Goal: Task Accomplishment & Management: Manage account settings

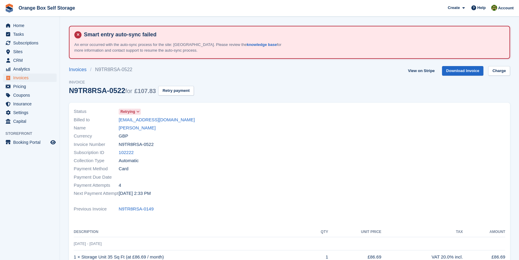
click at [255, 178] on div "Payment Due Date" at bounding box center [180, 177] width 212 height 8
click at [24, 79] on span "Invoices" at bounding box center [31, 77] width 36 height 8
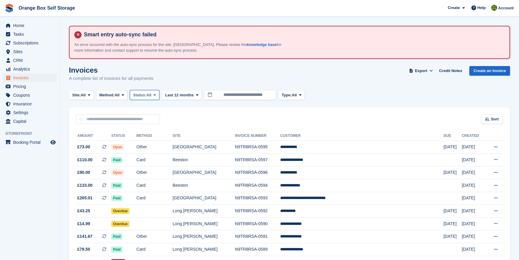
click at [146, 92] on span "Status:" at bounding box center [139, 95] width 13 height 6
click at [148, 142] on link "Open" at bounding box center [159, 141] width 52 height 11
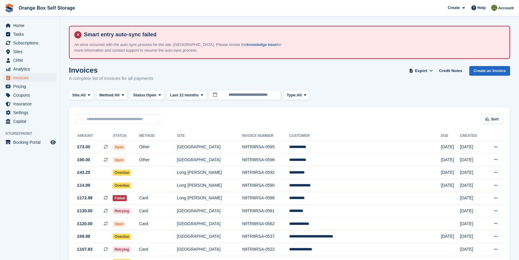
click at [45, 188] on aside "Home Tasks Subscriptions Subscriptions Subscriptions Contracts Price increases …" at bounding box center [30, 131] width 60 height 230
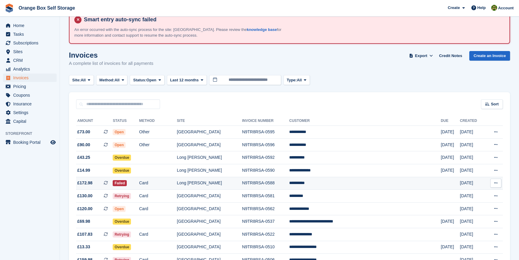
scroll to position [105, 0]
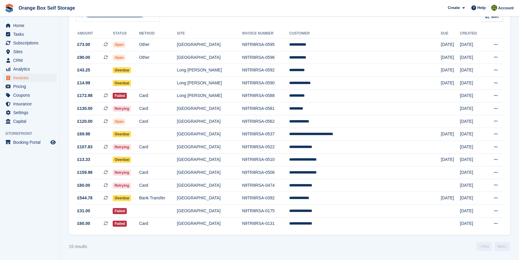
click at [169, 253] on section "Smart entry auto-sync failed An error occurred with the auto-sync process for t…" at bounding box center [289, 79] width 459 height 362
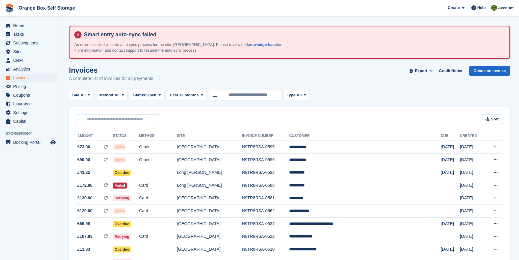
scroll to position [92, 0]
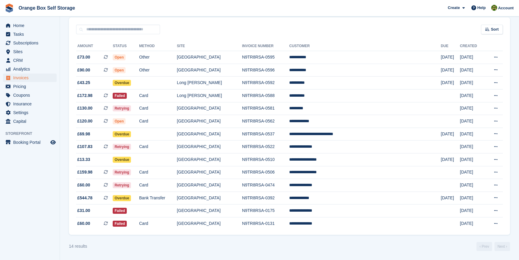
click at [46, 177] on aside "Home Tasks Subscriptions Subscriptions Subscriptions Contracts Price increases …" at bounding box center [30, 131] width 60 height 230
click at [354, 246] on div "14 results ‹ Prev Next ›" at bounding box center [289, 246] width 441 height 9
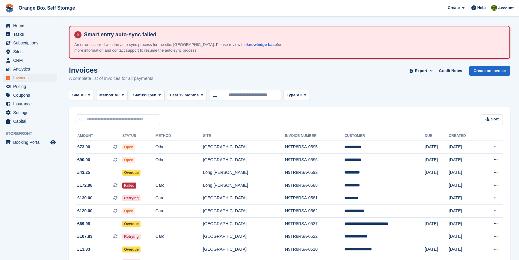
scroll to position [92, 0]
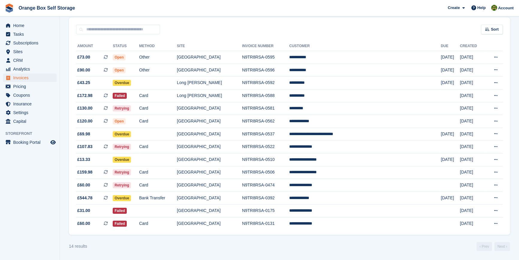
click at [45, 233] on aside "Home Tasks Subscriptions Subscriptions Subscriptions Contracts Price increases …" at bounding box center [30, 131] width 60 height 230
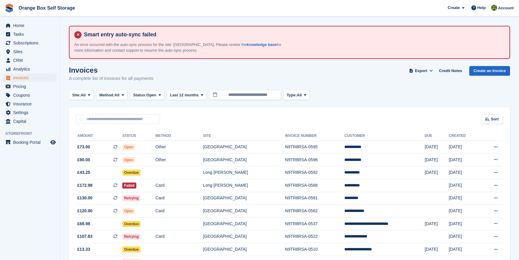
scroll to position [92, 0]
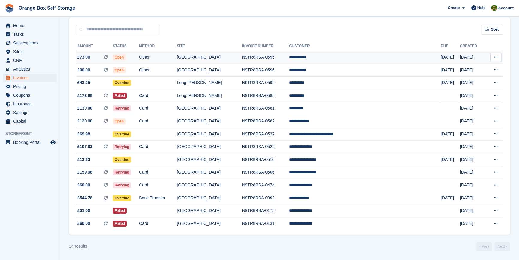
click at [341, 56] on td "**********" at bounding box center [365, 57] width 152 height 13
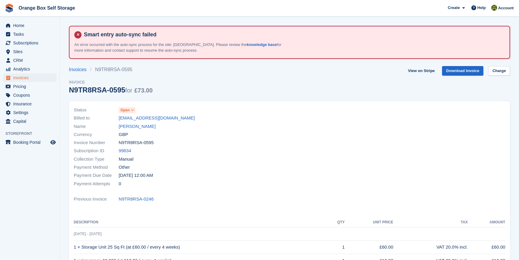
click at [285, 94] on div "Invoices N9TR8RSA-0595 Invoice N9TR8RSA-0595 for £73.00 View on Stripe Download…" at bounding box center [289, 83] width 441 height 35
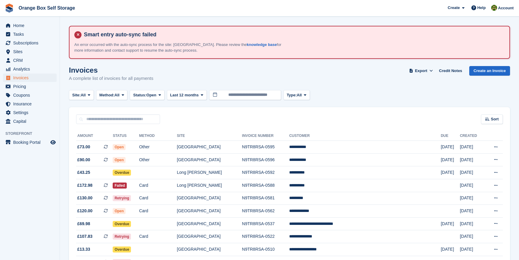
scroll to position [92, 0]
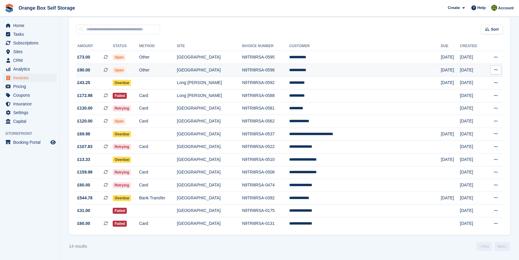
click at [242, 71] on td "[GEOGRAPHIC_DATA]" at bounding box center [209, 70] width 65 height 13
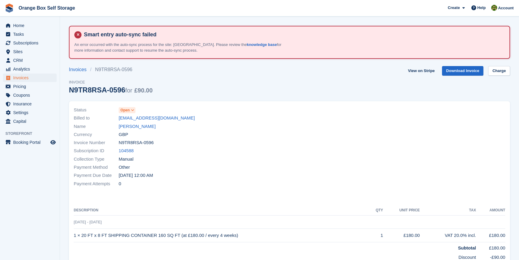
click at [254, 155] on div "Collection Type Manual" at bounding box center [180, 159] width 212 height 8
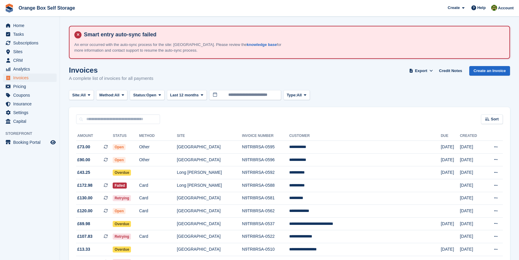
scroll to position [92, 0]
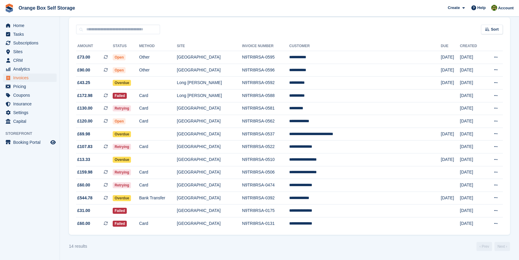
click at [38, 224] on aside "Home Tasks Subscriptions Subscriptions Subscriptions Contracts Price increases …" at bounding box center [30, 131] width 60 height 230
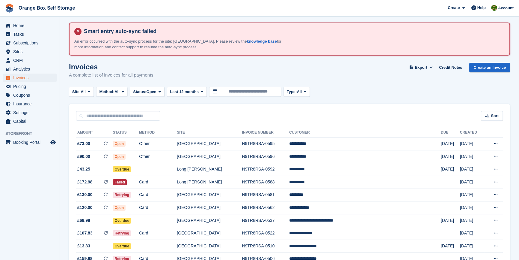
scroll to position [0, 0]
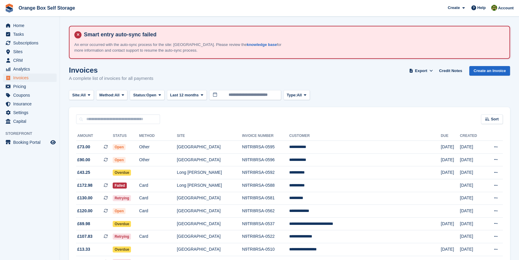
click at [30, 160] on aside "Home Tasks Subscriptions Subscriptions Subscriptions Contracts Price increases …" at bounding box center [30, 131] width 60 height 230
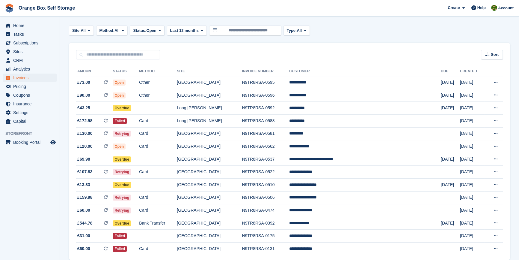
scroll to position [82, 0]
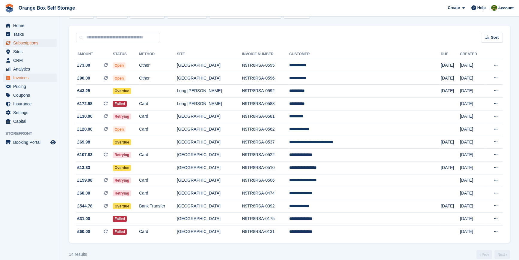
click at [36, 42] on span "Subscriptions" at bounding box center [31, 43] width 36 height 8
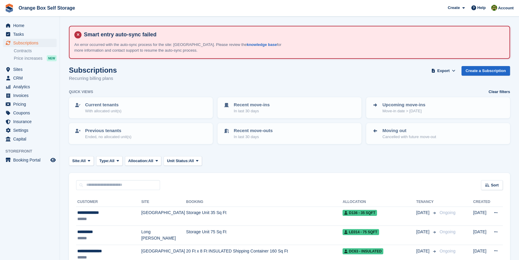
click at [107, 179] on div "Sort Sort by Customer name Date created Move in date Move out date Created (old…" at bounding box center [289, 181] width 441 height 17
click at [106, 183] on input "text" at bounding box center [118, 185] width 84 height 10
type input "***"
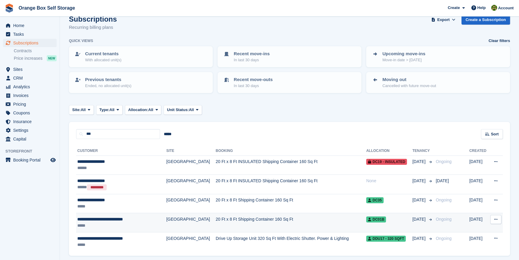
scroll to position [54, 0]
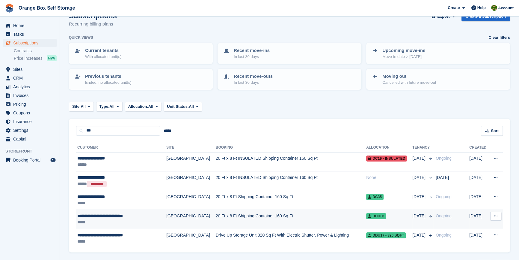
click at [130, 210] on td "**********" at bounding box center [121, 219] width 90 height 19
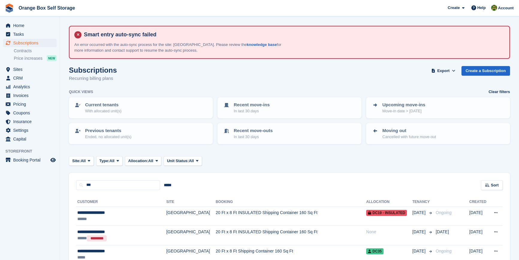
scroll to position [54, 0]
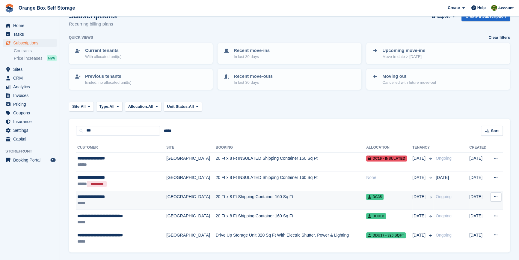
click at [144, 200] on div "*****" at bounding box center [116, 203] width 79 height 6
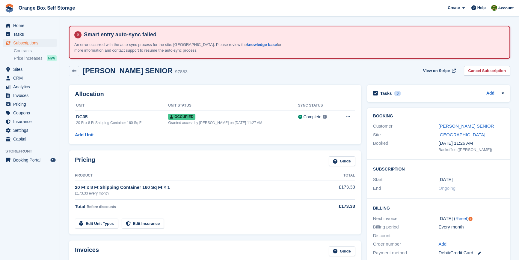
click at [37, 213] on aside "Home Tasks Subscriptions Subscriptions Subscriptions Contracts Price increases …" at bounding box center [30, 131] width 60 height 230
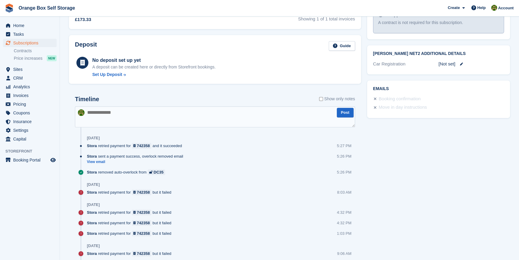
scroll to position [300, 0]
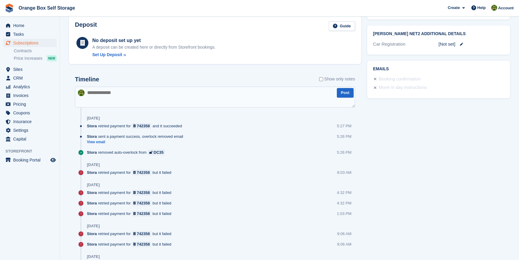
click at [57, 194] on aside "Home Tasks Subscriptions Subscriptions Subscriptions Contracts Price increases …" at bounding box center [30, 131] width 60 height 230
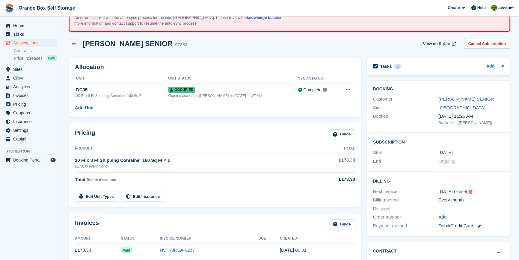
scroll to position [0, 0]
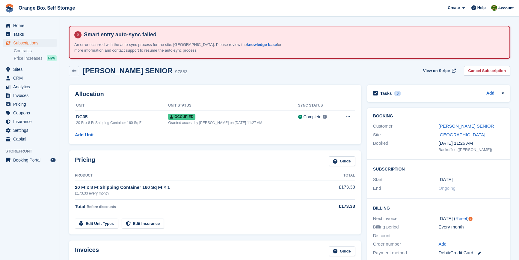
click at [18, 209] on aside "Home Tasks Subscriptions Subscriptions Subscriptions Contracts Price increases …" at bounding box center [30, 131] width 60 height 230
click at [469, 126] on link "Lee Johnson SENIOR" at bounding box center [466, 125] width 55 height 5
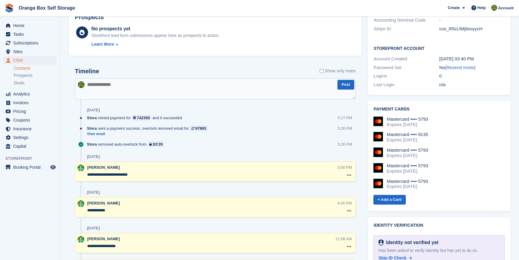
scroll to position [273, 0]
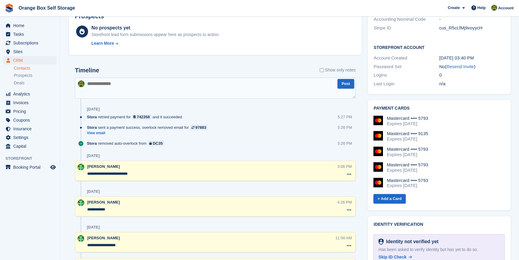
click at [21, 209] on aside "Home Tasks Subscriptions Subscriptions Subscriptions Contracts Price increases …" at bounding box center [30, 131] width 60 height 230
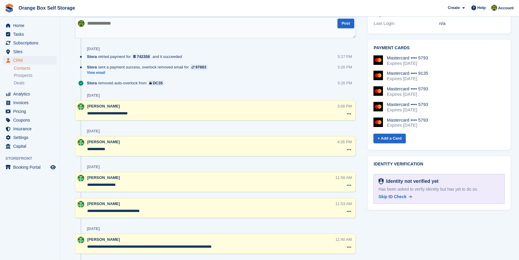
scroll to position [327, 0]
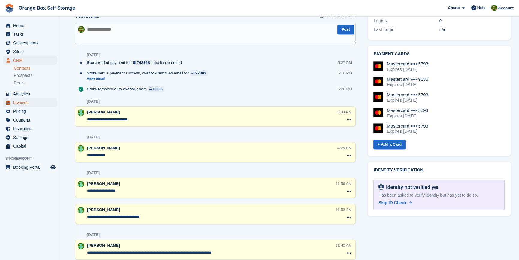
click at [22, 99] on span "Invoices" at bounding box center [31, 102] width 36 height 8
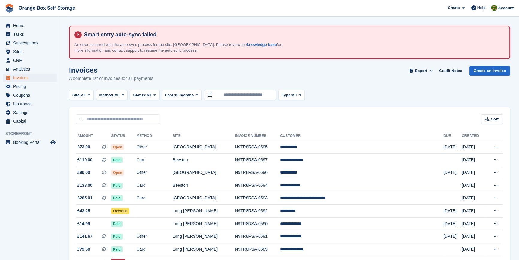
click at [28, 201] on aside "Home Tasks Subscriptions Subscriptions Subscriptions Contracts Price increases …" at bounding box center [30, 131] width 60 height 230
click at [39, 186] on aside "Home Tasks Subscriptions Subscriptions Subscriptions Contracts Price increases …" at bounding box center [30, 131] width 60 height 230
click at [24, 42] on span "Subscriptions" at bounding box center [31, 43] width 36 height 8
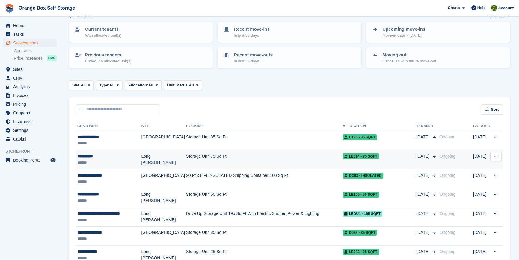
scroll to position [82, 0]
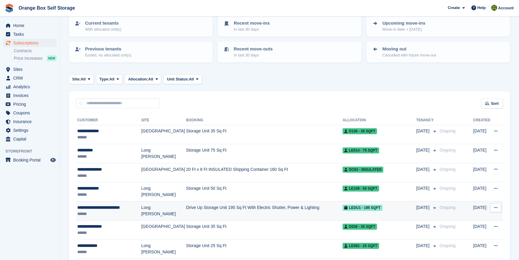
click at [112, 209] on div "**********" at bounding box center [109, 207] width 64 height 6
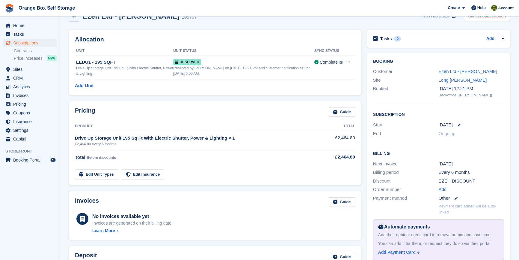
scroll to position [54, 0]
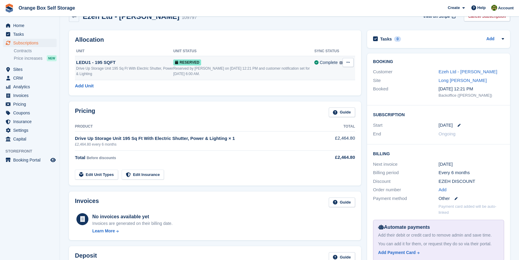
click at [229, 66] on div "Reserved by [PERSON_NAME] on [DATE] 12:21 PM and customer notification set for …" at bounding box center [243, 71] width 141 height 11
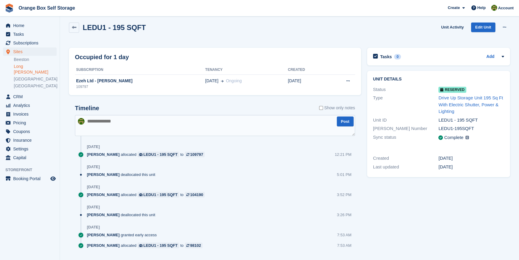
scroll to position [58, 0]
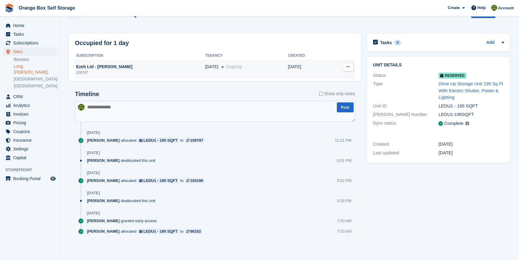
click at [175, 76] on td "Ezeh Ltd - Chibueze Maduagwu 109797" at bounding box center [140, 70] width 130 height 18
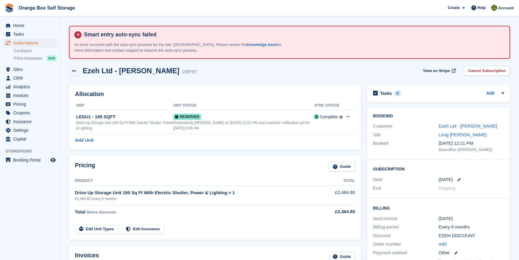
click at [204, 156] on div "Pricing Guide Product Total Drive Up Storage Unit 195 Sq Ft With Electric Shutt…" at bounding box center [215, 198] width 292 height 84
click at [86, 231] on link "Edit Unit Types" at bounding box center [96, 229] width 43 height 10
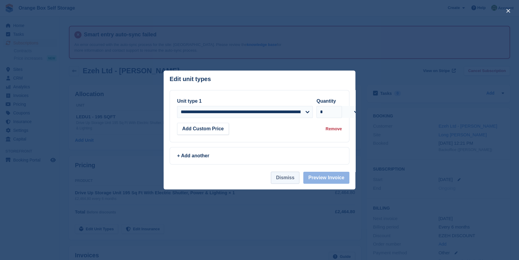
click at [279, 180] on button "Dismiss" at bounding box center [285, 178] width 28 height 12
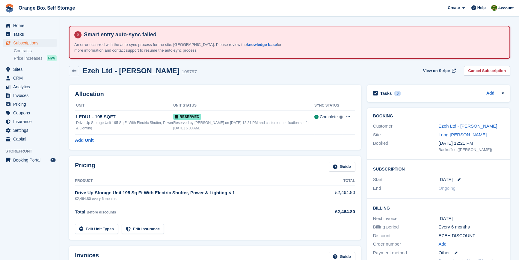
click at [257, 234] on div "Pricing Guide Product Total Drive Up Storage Unit 195 Sq Ft With Electric Shutt…" at bounding box center [215, 198] width 292 height 84
click at [463, 128] on link "Ezeh Ltd - Chibueze Maduagwu" at bounding box center [468, 125] width 59 height 5
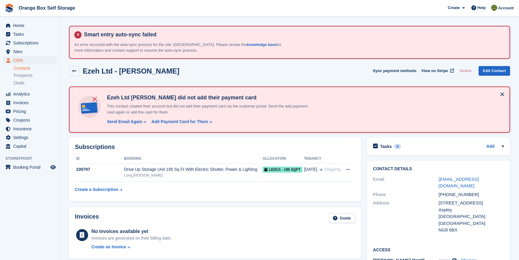
click at [210, 192] on table "ID Booking Allocation Tenancy 109797 Drive Up Storage Unit 195 Sq Ft With Elect…" at bounding box center [215, 174] width 280 height 41
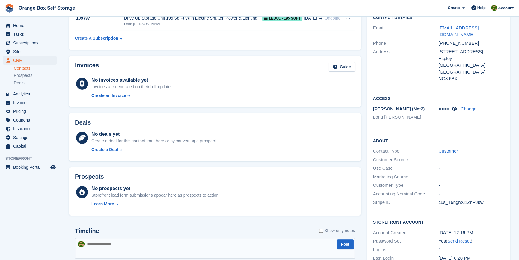
scroll to position [136, 0]
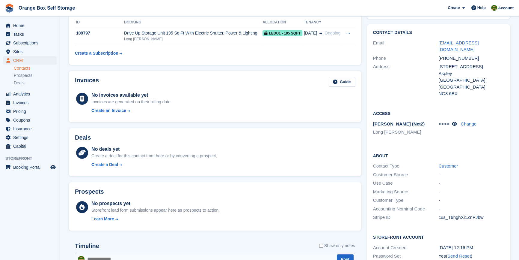
click at [224, 123] on div "Invoices Guide No invoices available yet Invoices are generated on their billin…" at bounding box center [215, 96] width 298 height 57
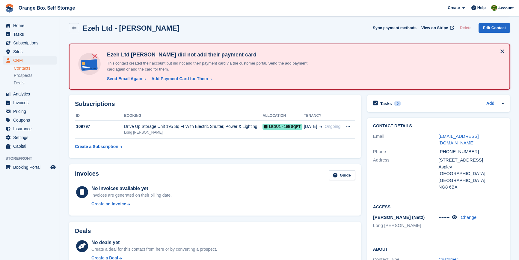
scroll to position [0, 0]
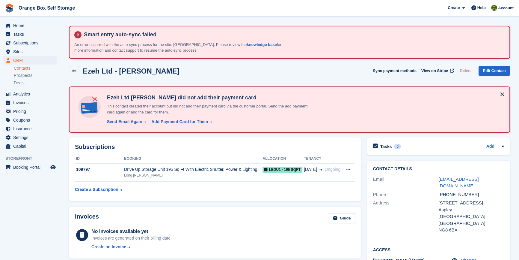
click at [42, 212] on aside "Home Tasks Subscriptions Subscriptions Subscriptions Contracts Price increases …" at bounding box center [30, 131] width 60 height 230
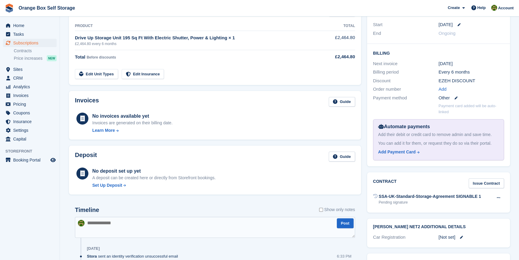
scroll to position [109, 0]
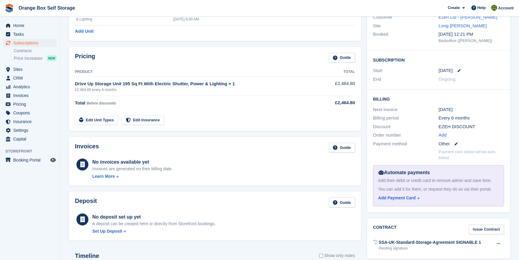
click at [26, 198] on aside "Home Tasks Subscriptions Subscriptions Subscriptions Contracts Price increases …" at bounding box center [30, 131] width 60 height 230
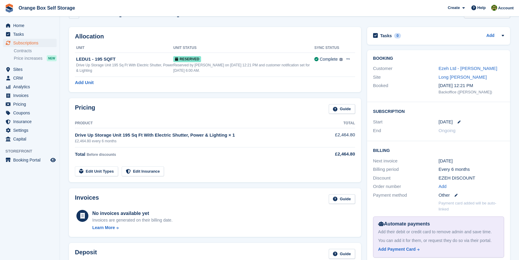
scroll to position [0, 0]
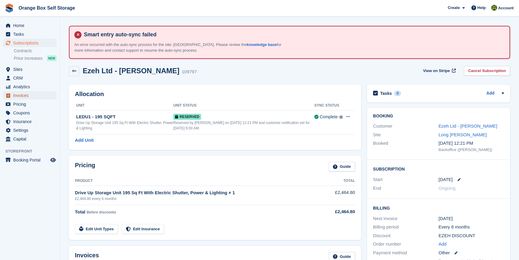
click at [22, 95] on span "Invoices" at bounding box center [31, 95] width 36 height 8
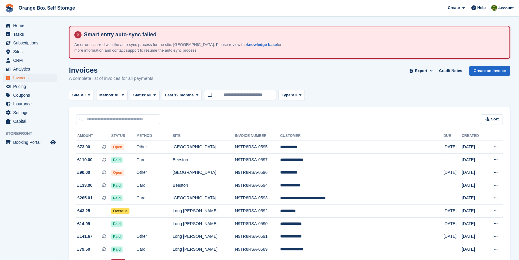
click at [44, 192] on aside "Home Tasks Subscriptions Subscriptions Subscriptions Contracts Price increases …" at bounding box center [30, 131] width 60 height 230
click at [145, 94] on span "Status:" at bounding box center [139, 95] width 13 height 6
click at [147, 141] on link "Open" at bounding box center [159, 141] width 52 height 11
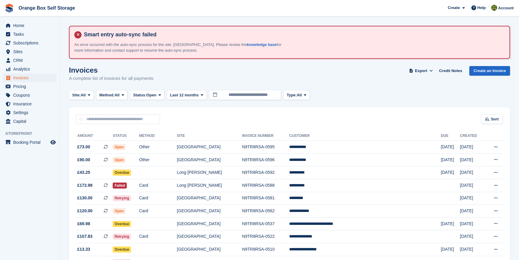
click at [20, 200] on aside "Home Tasks Subscriptions Subscriptions Subscriptions Contracts Price increases …" at bounding box center [30, 131] width 60 height 230
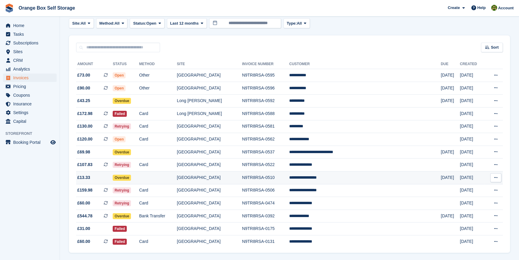
scroll to position [92, 0]
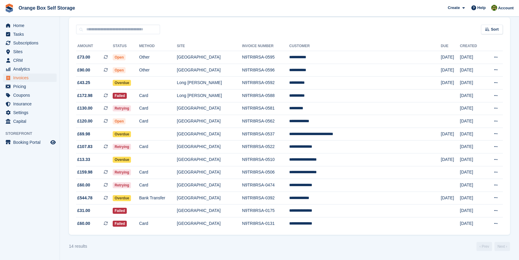
click at [179, 252] on section "Smart entry auto-sync failed An error occurred with the auto-sync process for t…" at bounding box center [289, 84] width 459 height 349
click at [38, 186] on aside "Home Tasks Subscriptions Subscriptions Subscriptions Contracts Price increases …" at bounding box center [30, 131] width 60 height 230
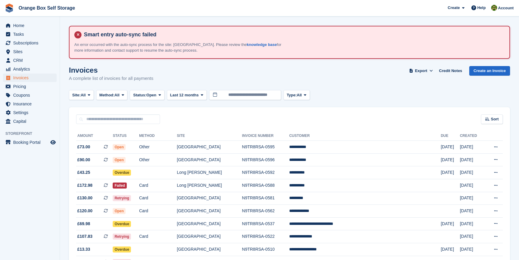
scroll to position [92, 0]
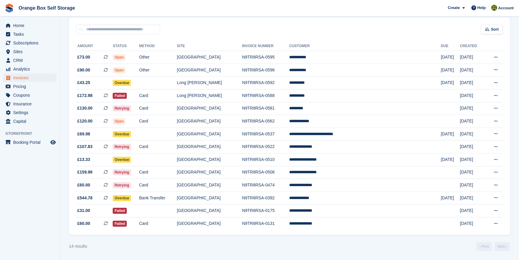
click at [57, 197] on aside "Home Tasks Subscriptions Subscriptions Subscriptions Contracts Price increases …" at bounding box center [30, 131] width 60 height 230
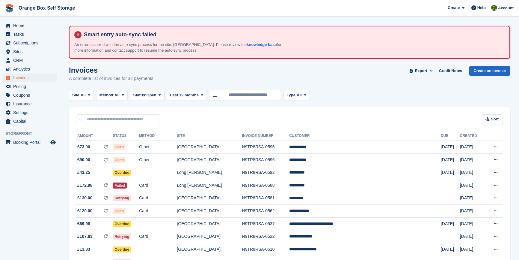
scroll to position [92, 0]
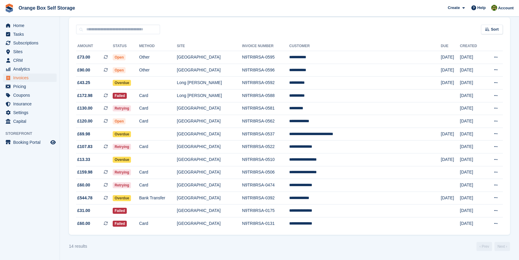
click at [29, 205] on aside "Home Tasks Subscriptions Subscriptions Subscriptions Contracts Price increases …" at bounding box center [30, 131] width 60 height 230
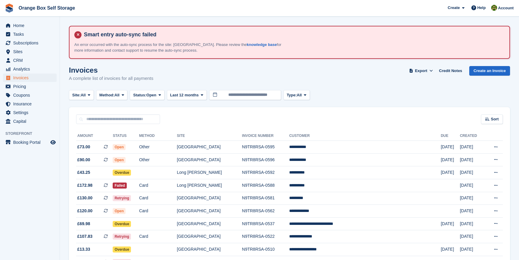
scroll to position [92, 0]
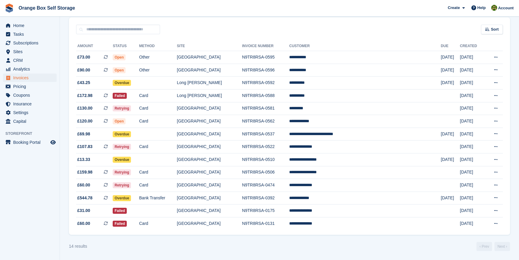
click at [320, 258] on section "Smart entry auto-sync failed An error occurred with the auto-sync process for t…" at bounding box center [289, 84] width 459 height 349
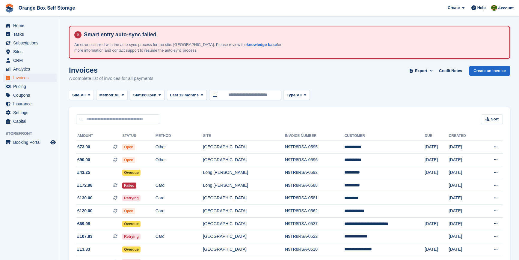
scroll to position [92, 0]
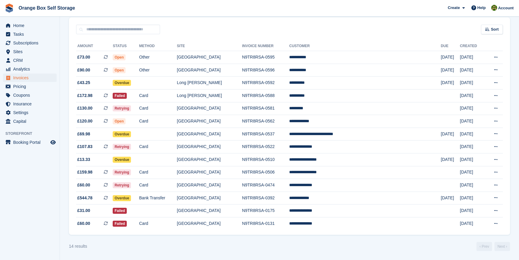
click at [19, 210] on aside "Home Tasks Subscriptions Subscriptions Subscriptions Contracts Price increases …" at bounding box center [30, 131] width 60 height 230
click at [337, 54] on td "**********" at bounding box center [365, 57] width 152 height 13
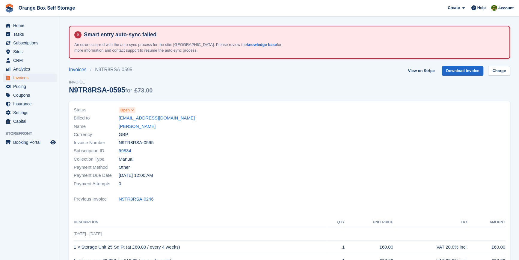
click at [130, 108] on span at bounding box center [132, 110] width 5 height 5
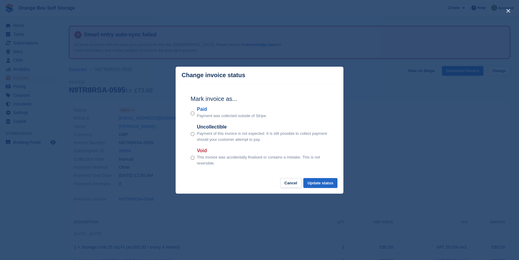
click at [195, 113] on div "Paid Payment was collected outside of Stripe." at bounding box center [260, 112] width 138 height 13
click at [319, 183] on button "Update status" at bounding box center [320, 183] width 34 height 10
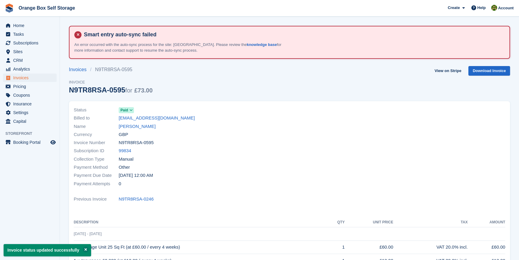
click at [494, 76] on div "View on Stripe Download Invoice" at bounding box center [471, 72] width 78 height 12
click at [495, 73] on link "Download Invoice" at bounding box center [490, 71] width 42 height 10
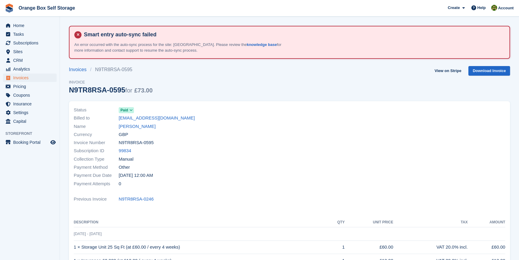
click at [228, 145] on div "Invoice Number N9TR8RSA-0595" at bounding box center [180, 143] width 212 height 8
click at [27, 77] on span "Invoices" at bounding box center [31, 77] width 36 height 8
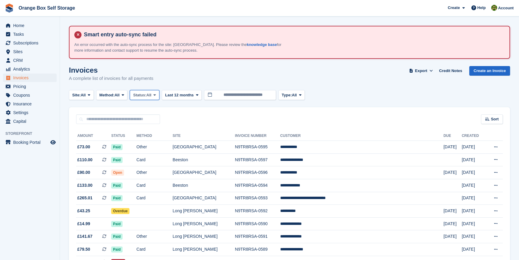
click at [152, 96] on span "All" at bounding box center [149, 95] width 5 height 6
click at [150, 140] on link "Open" at bounding box center [159, 141] width 52 height 11
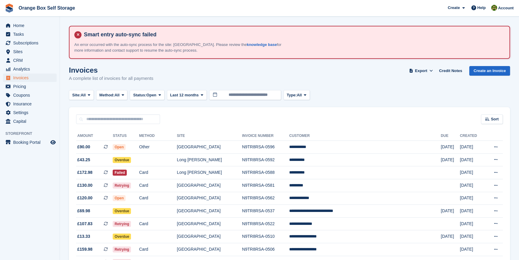
click at [51, 192] on aside "Home Tasks Subscriptions Subscriptions Subscriptions Contracts Price increases …" at bounding box center [30, 131] width 60 height 230
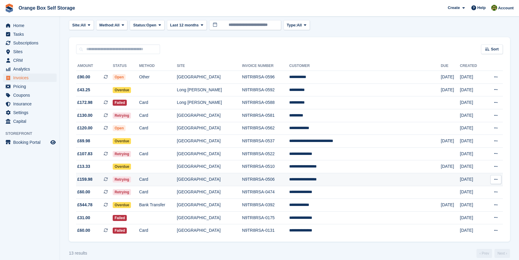
scroll to position [79, 0]
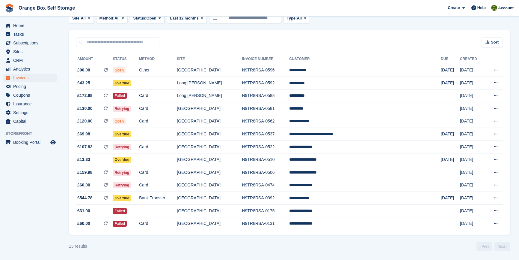
click at [224, 245] on div "13 results ‹ Prev Next ›" at bounding box center [289, 246] width 441 height 9
click at [271, 246] on div "13 results ‹ Prev Next ›" at bounding box center [289, 246] width 441 height 9
click at [37, 44] on span "Subscriptions" at bounding box center [31, 43] width 36 height 8
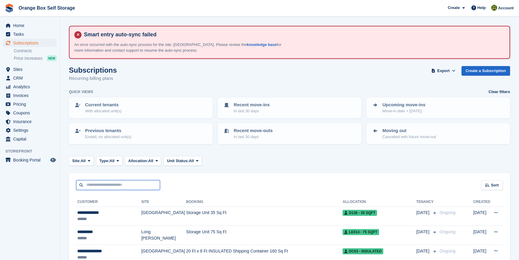
click at [100, 189] on input "text" at bounding box center [118, 185] width 84 height 10
type input "****"
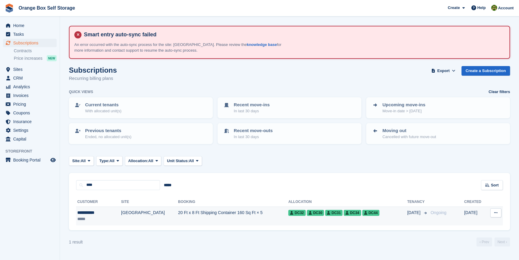
click at [178, 214] on td "20 Ft x 8 Ft Shipping Container 160 Sq Ft × 5" at bounding box center [233, 215] width 110 height 19
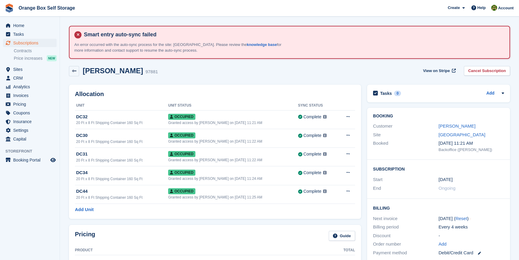
click at [248, 210] on div "Add Unit" at bounding box center [215, 209] width 280 height 7
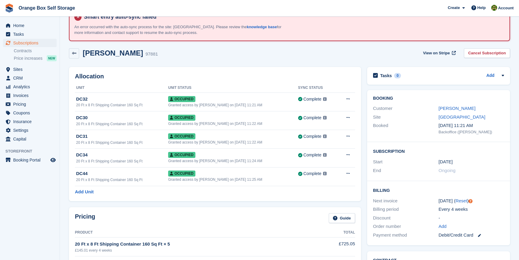
scroll to position [27, 0]
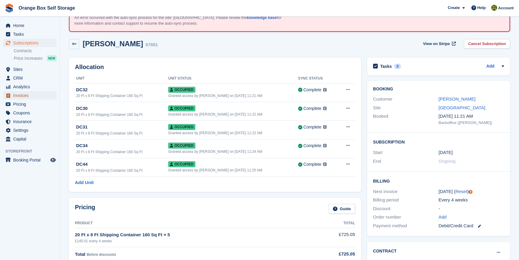
click at [25, 93] on span "Invoices" at bounding box center [31, 95] width 36 height 8
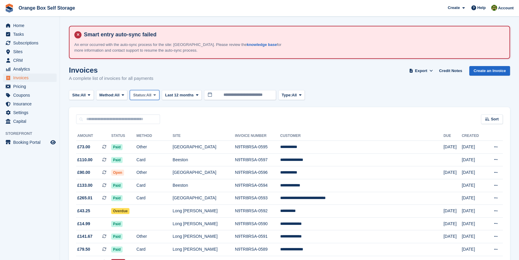
click at [140, 93] on span "Status:" at bounding box center [139, 95] width 13 height 6
click at [150, 143] on link "Open" at bounding box center [159, 141] width 52 height 11
